Goal: Book appointment/travel/reservation

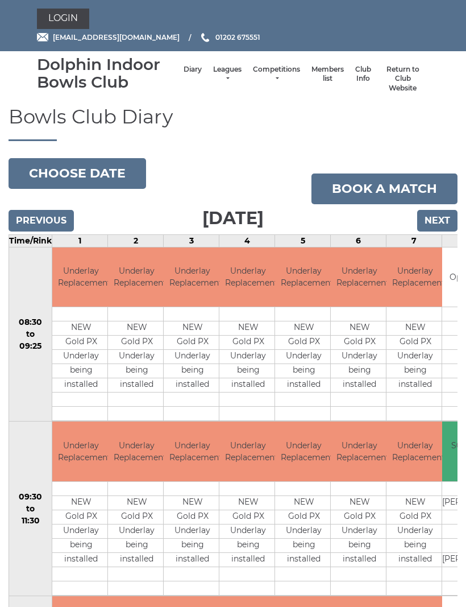
click at [104, 181] on body "Login reception@dolphinibc.com 01202 675551" at bounding box center [233, 491] width 466 height 983
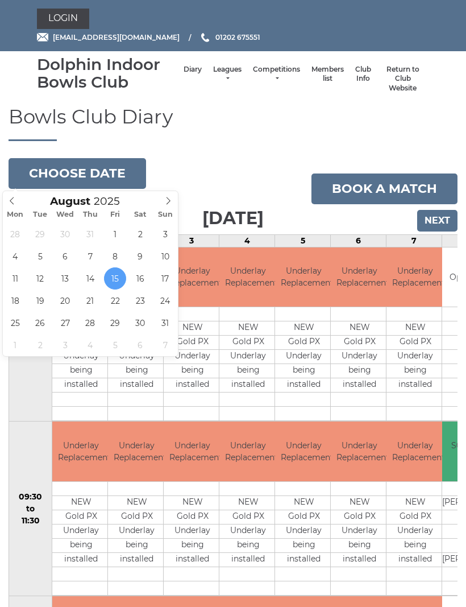
click at [170, 201] on icon at bounding box center [168, 201] width 8 height 8
type input "2025-09-26"
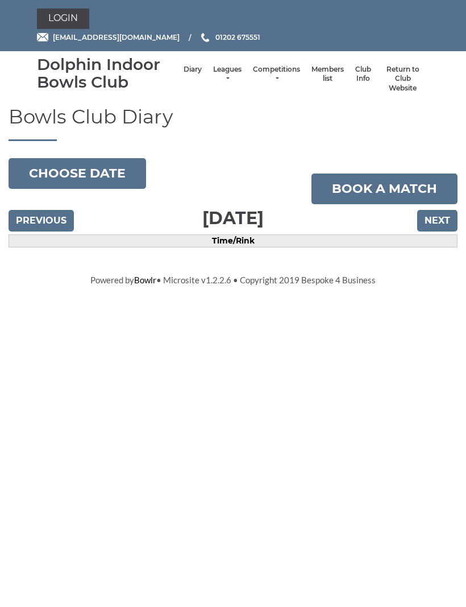
click at [67, 225] on input "Previous" at bounding box center [41, 221] width 65 height 22
click at [56, 225] on input "Previous" at bounding box center [41, 221] width 65 height 22
click at [61, 221] on input "Previous" at bounding box center [41, 221] width 65 height 22
click at [48, 223] on input "Previous" at bounding box center [41, 221] width 65 height 22
click at [53, 217] on input "Previous" at bounding box center [41, 221] width 65 height 22
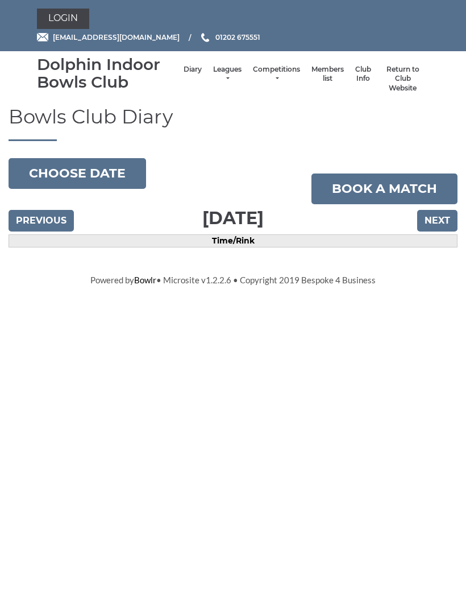
click at [55, 222] on input "Previous" at bounding box center [41, 221] width 65 height 22
click at [57, 220] on input "Previous" at bounding box center [41, 221] width 65 height 22
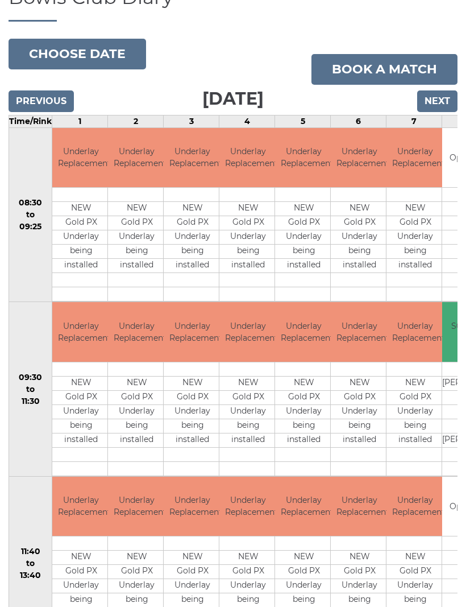
scroll to position [115, 0]
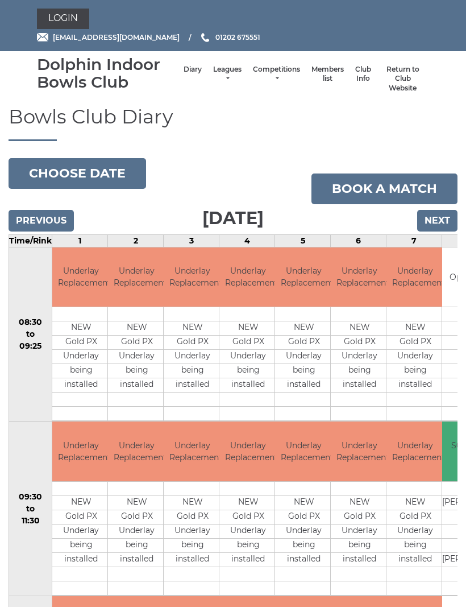
click at [109, 173] on button "Choose date" at bounding box center [78, 173] width 138 height 31
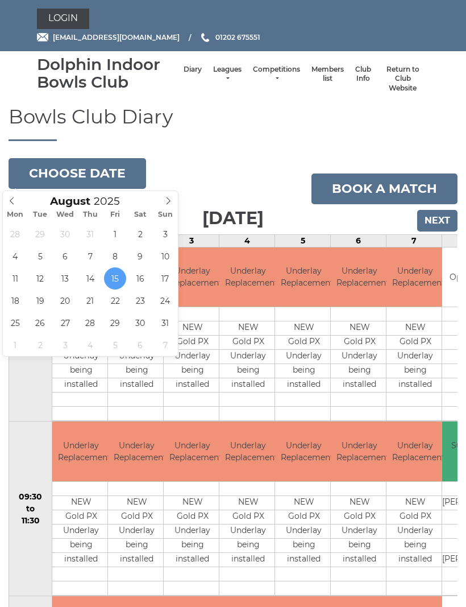
click at [173, 202] on span at bounding box center [168, 199] width 19 height 16
type input "[DATE]"
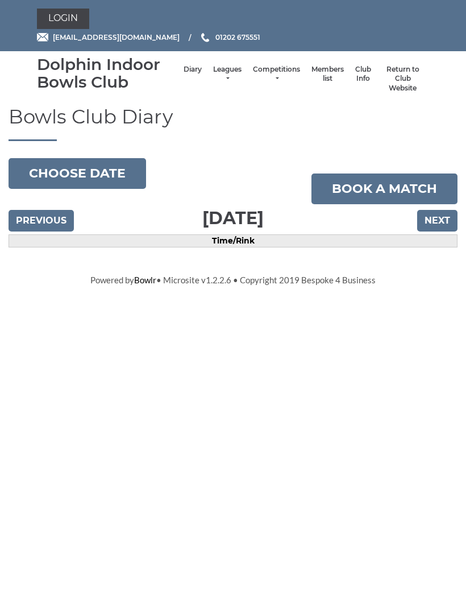
click at [225, 65] on li "Leagues Club leagues - Summer 2025 Club leagues - Winter 2024 Club leagues - Su…" at bounding box center [227, 79] width 40 height 40
click at [227, 76] on link "Leagues" at bounding box center [227, 74] width 28 height 19
